Goal: Task Accomplishment & Management: Manage account settings

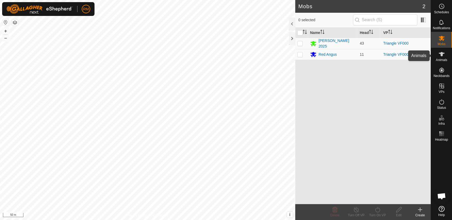
click at [439, 53] on icon at bounding box center [441, 54] width 6 height 4
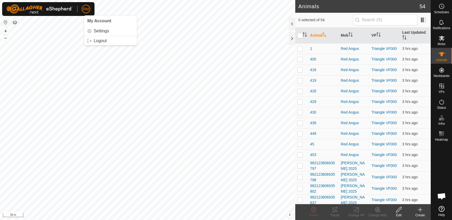
click at [87, 12] on p-avatar "RM" at bounding box center [86, 9] width 9 height 9
click at [101, 40] on link "Logout" at bounding box center [110, 41] width 53 height 9
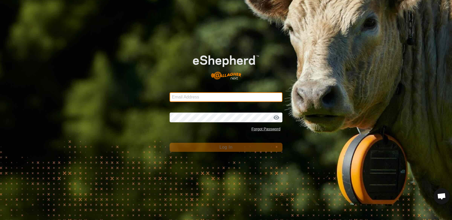
type input "[EMAIL_ADDRESS][DOMAIN_NAME]"
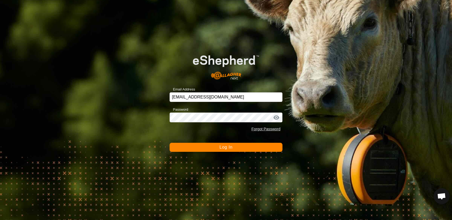
click at [209, 149] on button "Log In" at bounding box center [225, 147] width 113 height 9
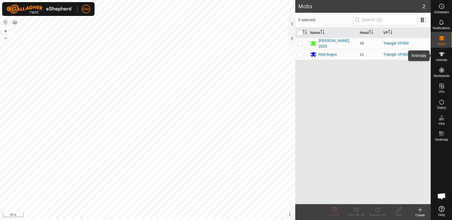
click at [439, 57] on es-animals-svg-icon at bounding box center [441, 54] width 10 height 9
